Goal: Navigation & Orientation: Find specific page/section

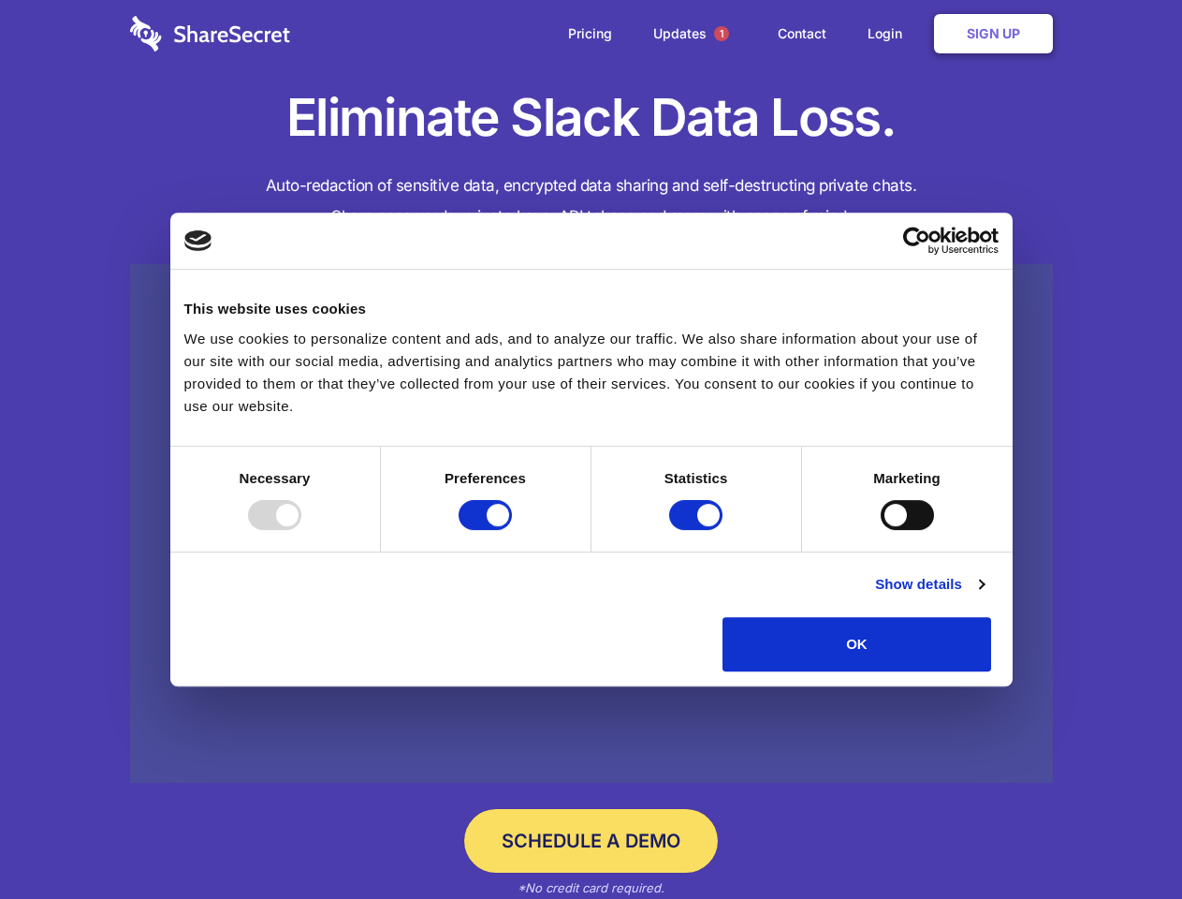
click at [301, 530] on div at bounding box center [274, 515] width 53 height 30
click at [512, 530] on input "Preferences" at bounding box center [485, 515] width 53 height 30
checkbox input "false"
click at [698, 530] on input "Statistics" at bounding box center [695, 515] width 53 height 30
checkbox input "false"
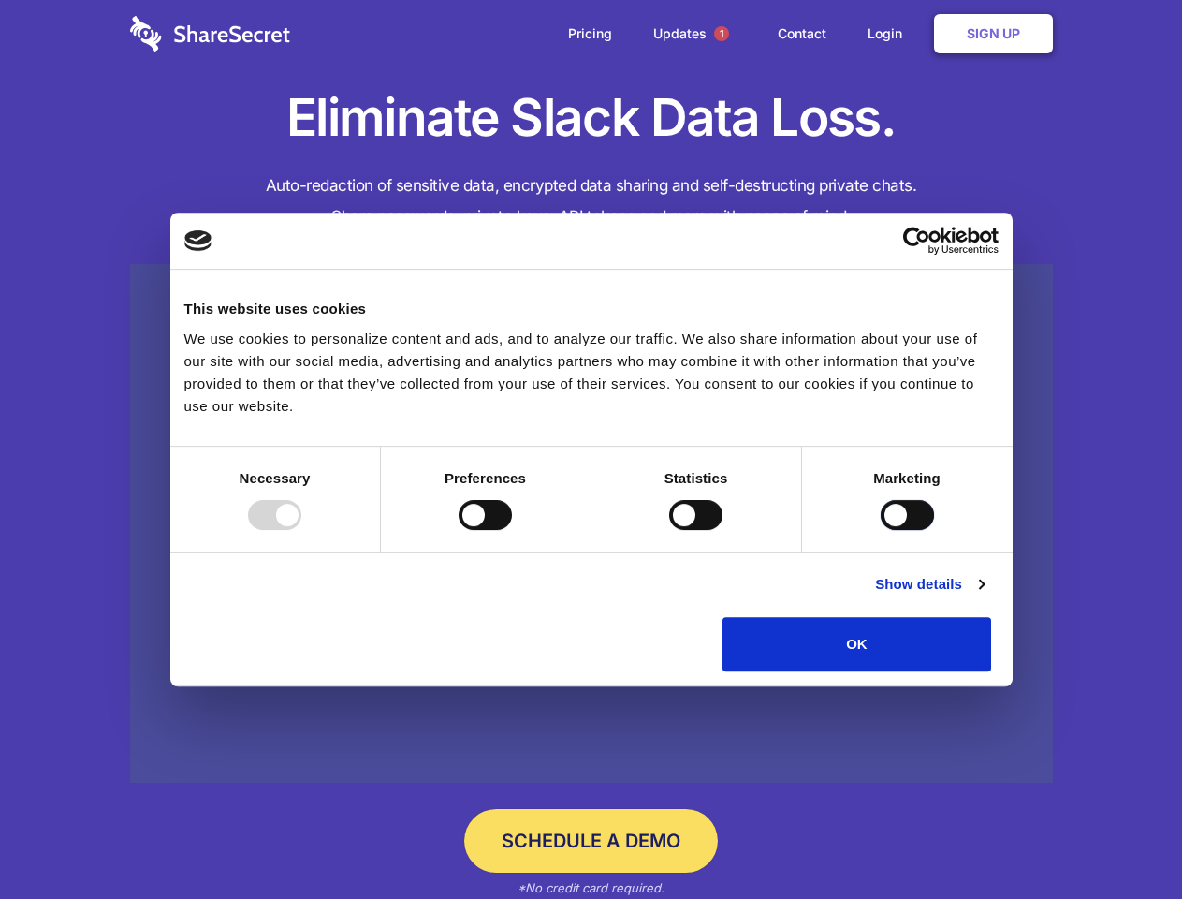
click at [881, 530] on input "Marketing" at bounding box center [907, 515] width 53 height 30
checkbox input "true"
click at [984, 595] on link "Show details" at bounding box center [929, 584] width 109 height 22
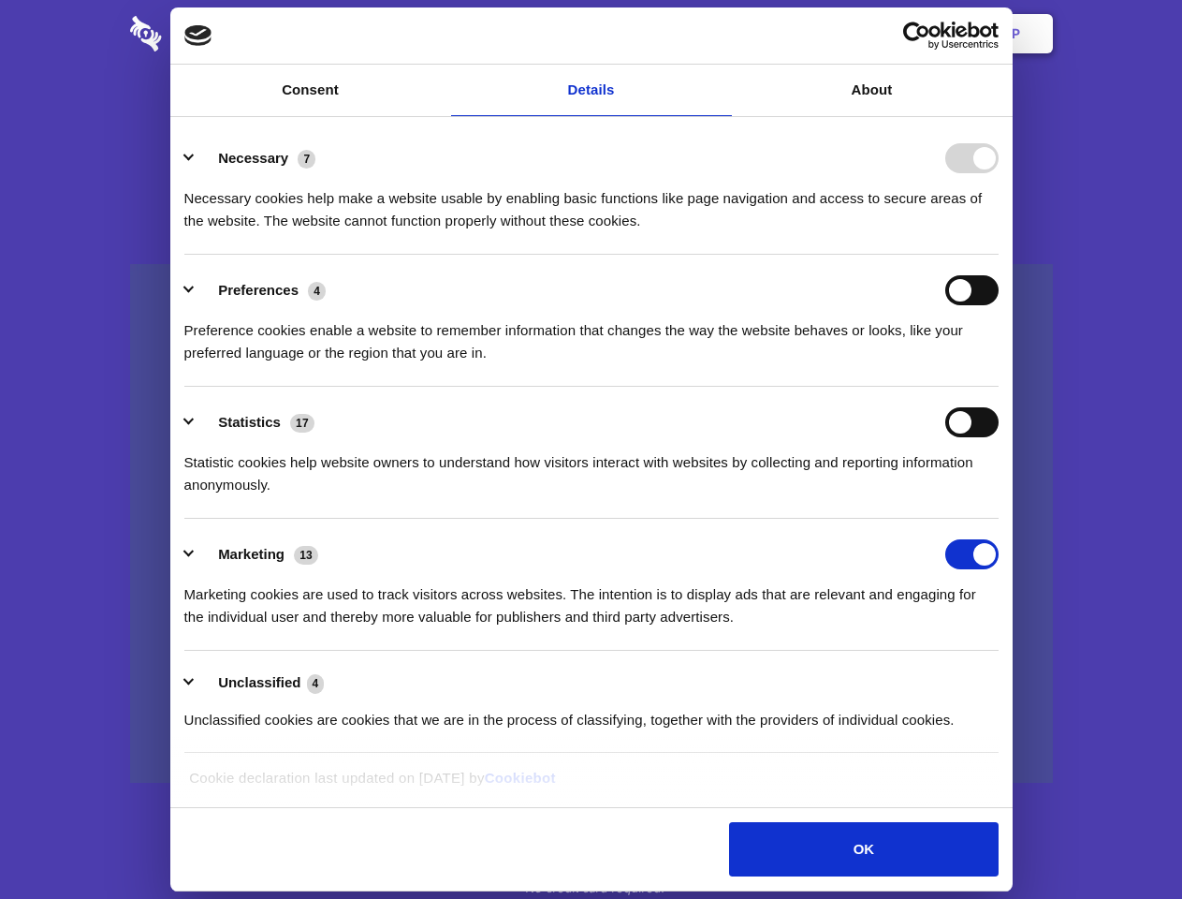
click at [999, 387] on li "Preferences 4 Preference cookies enable a website to remember information that …" at bounding box center [591, 321] width 814 height 132
click at [721, 34] on span "1" at bounding box center [721, 33] width 15 height 15
